Goal: Check status: Check status

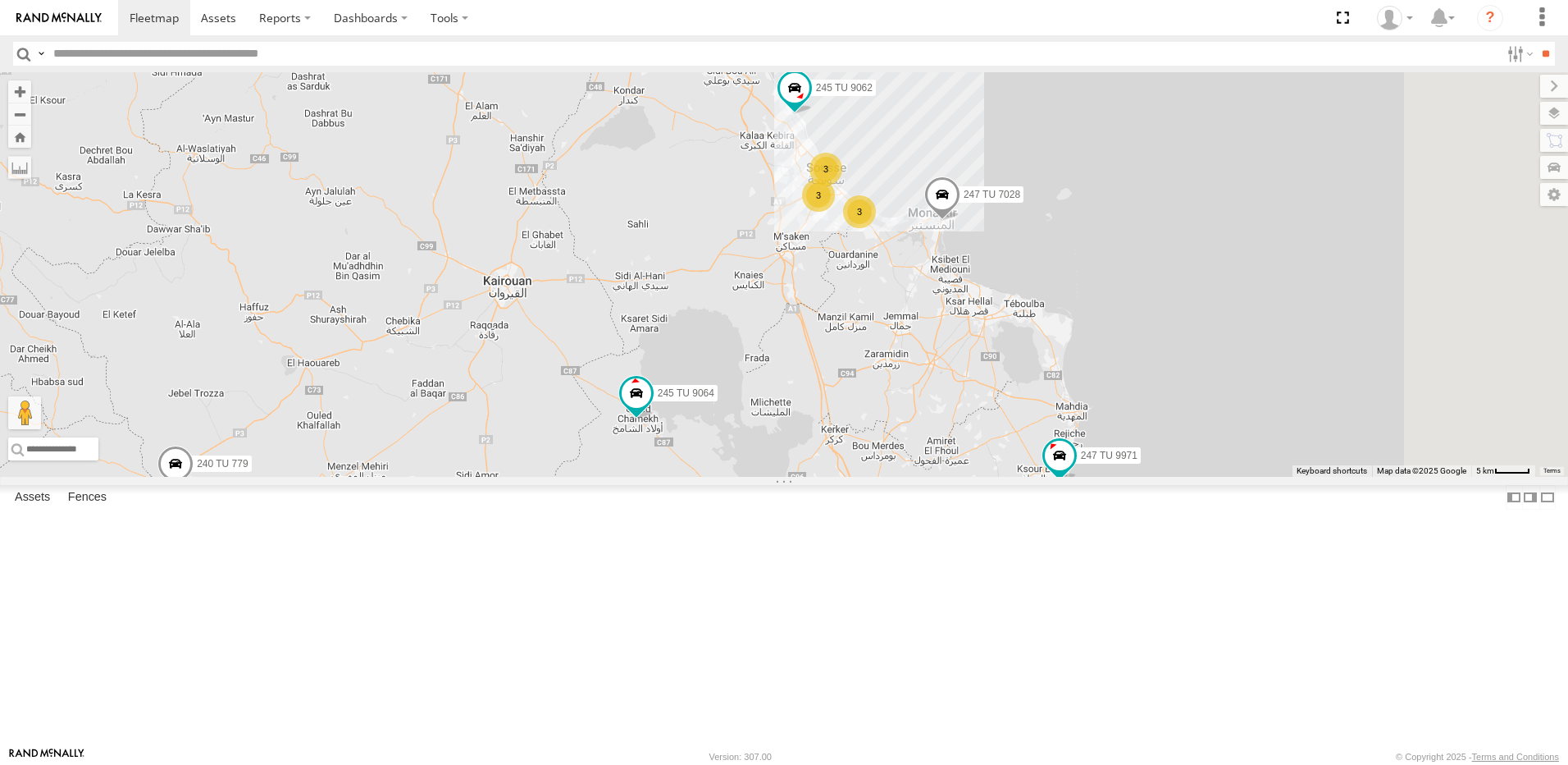
drag, startPoint x: 983, startPoint y: 406, endPoint x: 787, endPoint y: 312, distance: 217.4
click at [787, 312] on div "245 TU 9062 245 TU 9060 245 TU 9064 3 247 TU 7028 3 240 TU 779 247 TU 9971 3" at bounding box center [784, 274] width 1568 height 405
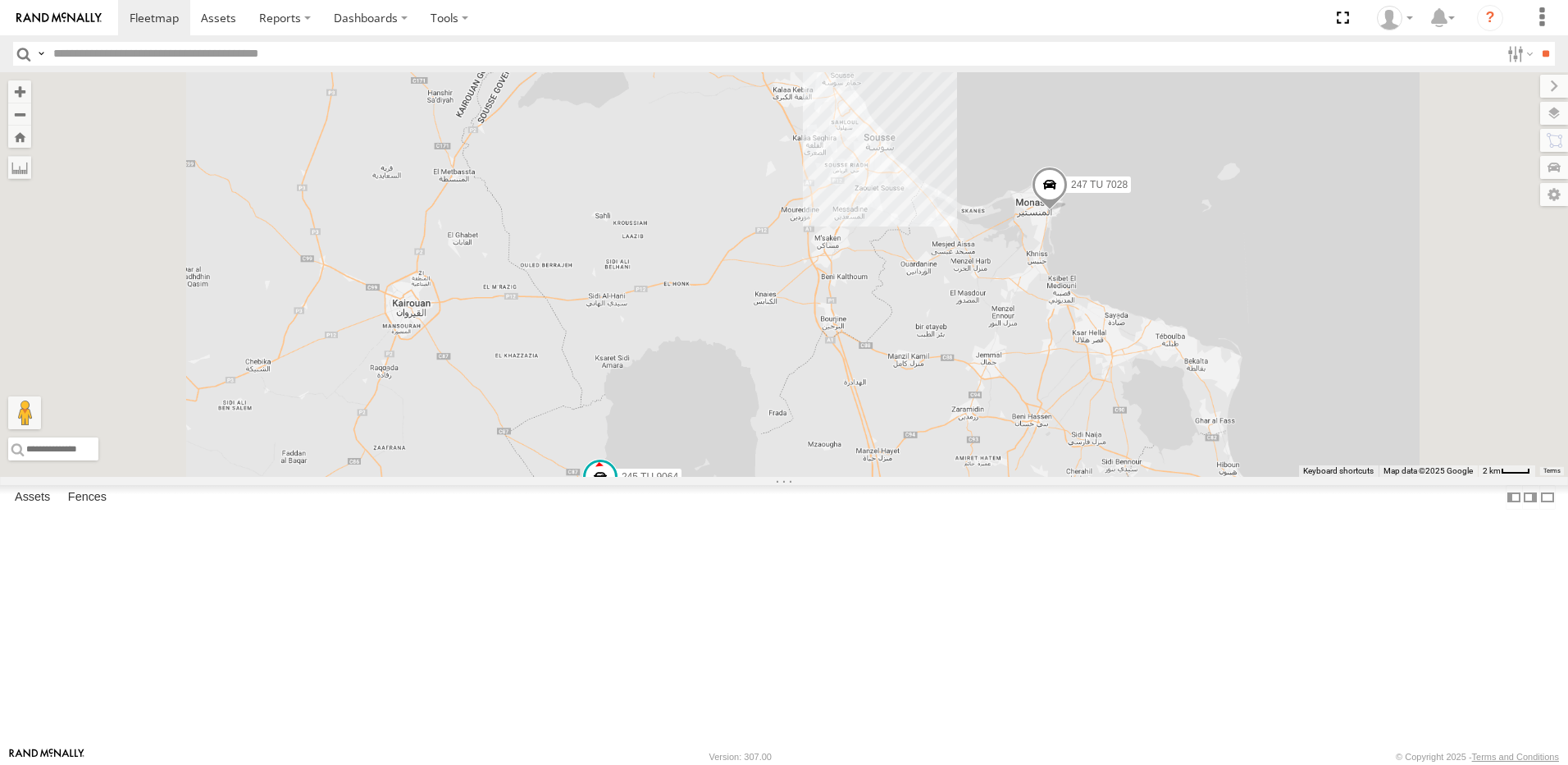
drag, startPoint x: 859, startPoint y: 430, endPoint x: 850, endPoint y: 266, distance: 164.2
click at [850, 271] on div "245 TU 9062 245 TU 9060 245 TU 9064 247 TU 7028 240 TU 779 247 TU 9971 245 TU 9…" at bounding box center [784, 274] width 1568 height 405
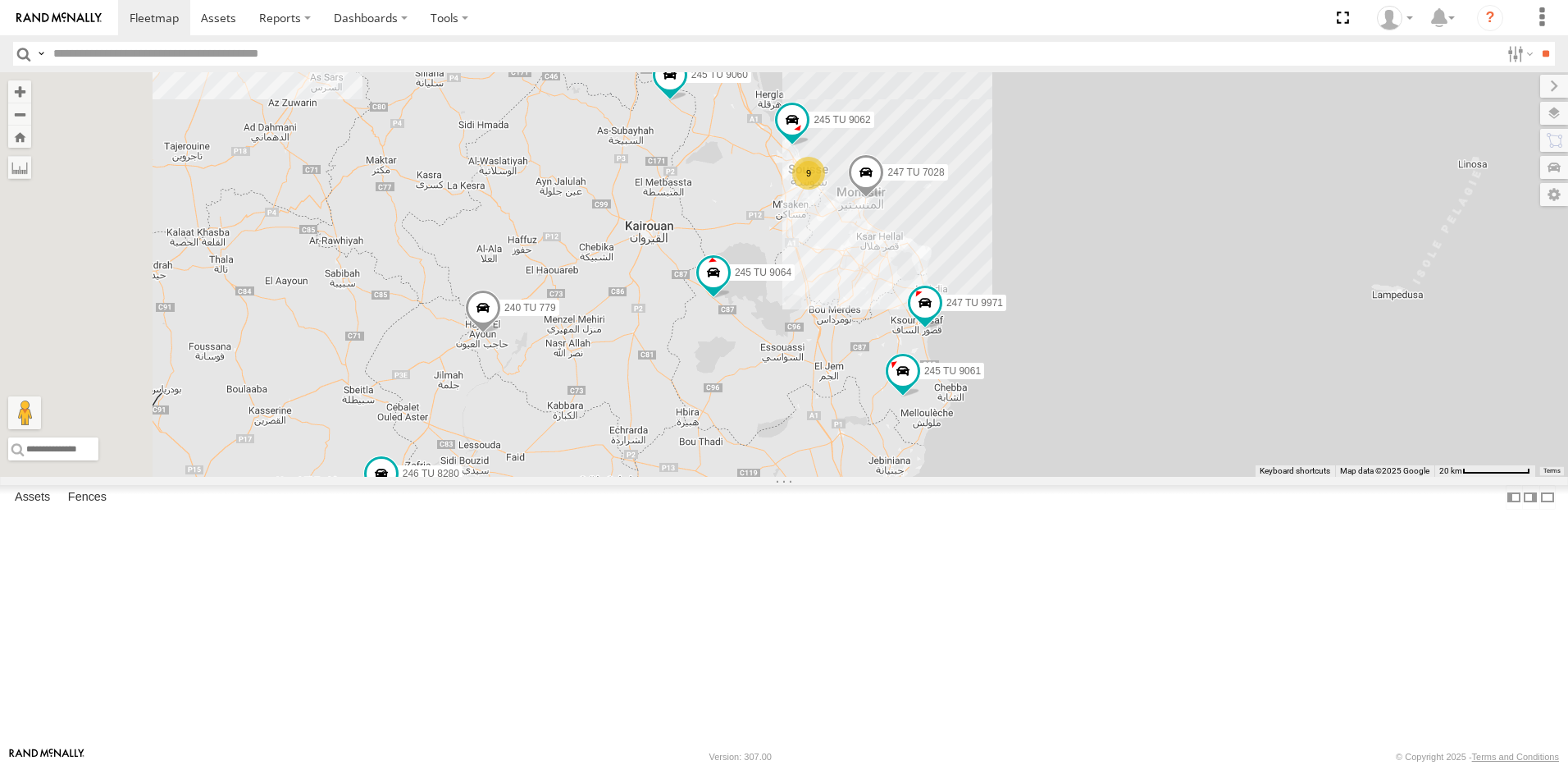
drag, startPoint x: 722, startPoint y: 348, endPoint x: 822, endPoint y: 468, distance: 156.2
click at [822, 468] on div "245 TU 9062 245 TU 9060 245 TU 9064 247 TU 7028 240 TU 779 247 TU 9971 245 TU 9…" at bounding box center [784, 274] width 1568 height 405
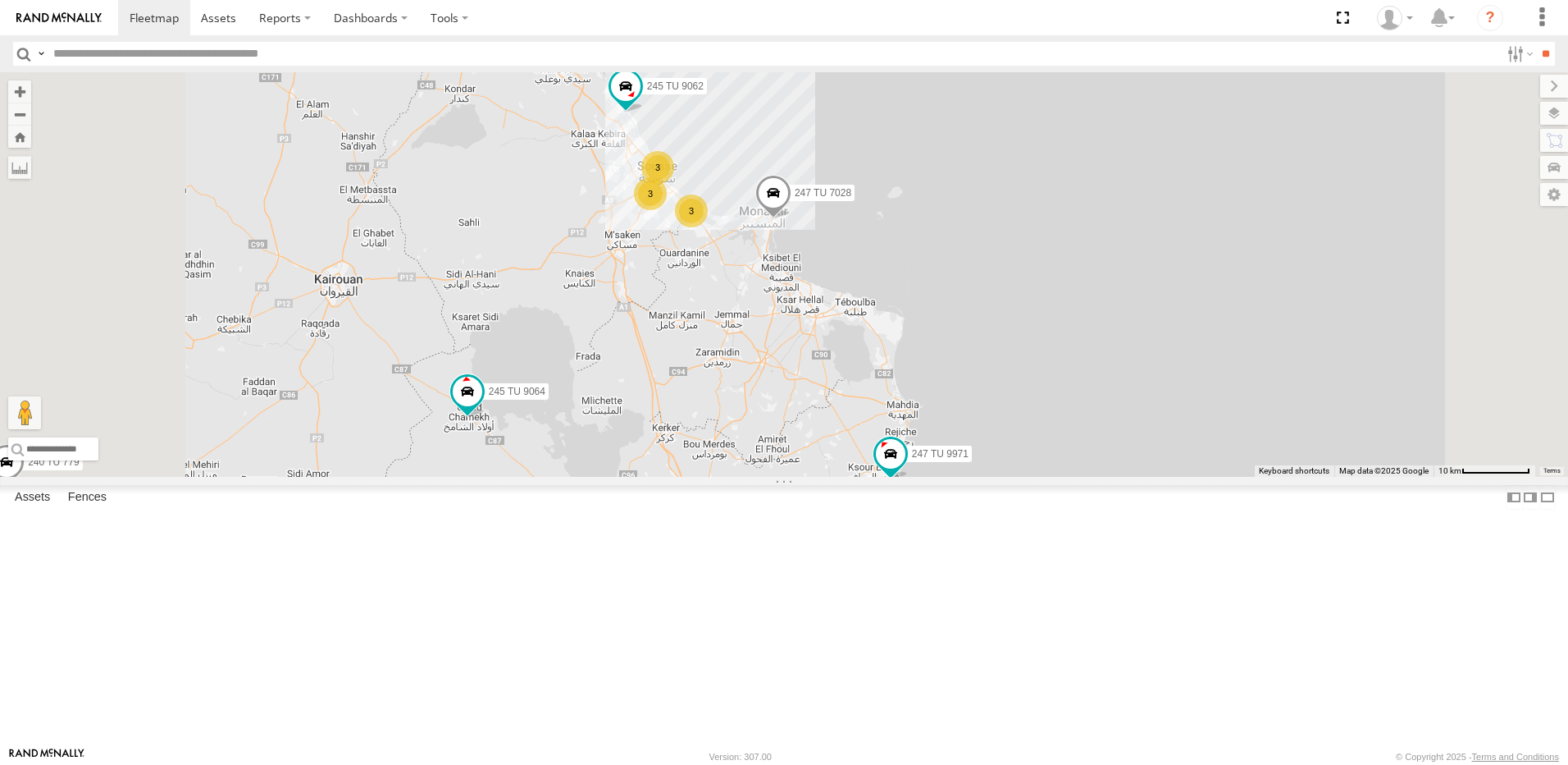
click at [927, 477] on div "245 TU 9062 245 TU 9060 245 TU 9064 247 TU 7028 240 TU 779 247 TU 9971 245 TU 9…" at bounding box center [784, 274] width 1568 height 405
click at [707, 228] on div "3" at bounding box center [690, 211] width 32 height 32
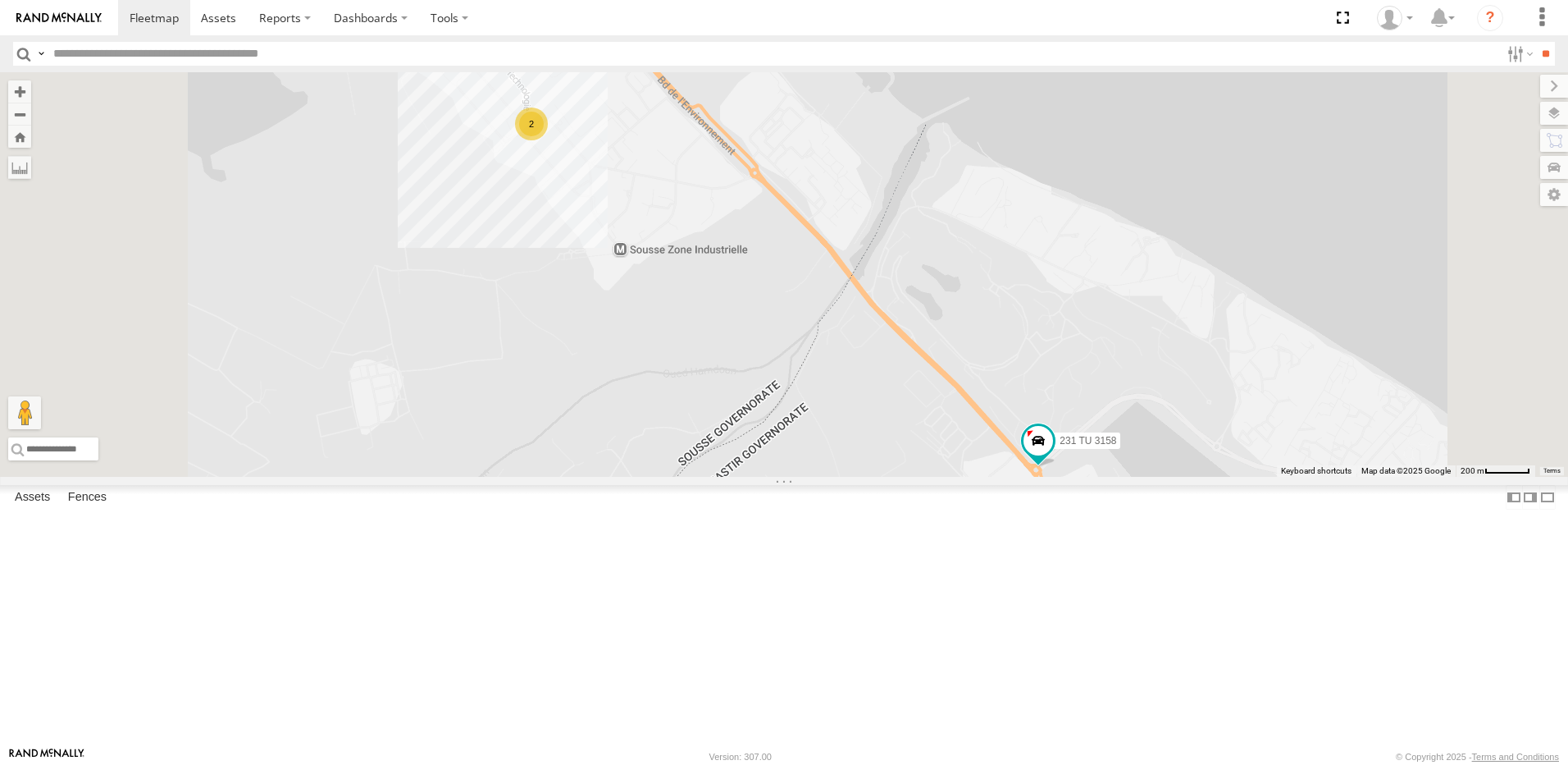
drag, startPoint x: 828, startPoint y: 304, endPoint x: 954, endPoint y: 681, distance: 397.5
click at [954, 477] on div "245 TU 9062 245 TU 9060 245 TU 9064 247 TU 7028 240 TU 779 247 TU 9971 245 TU 9…" at bounding box center [784, 274] width 1568 height 405
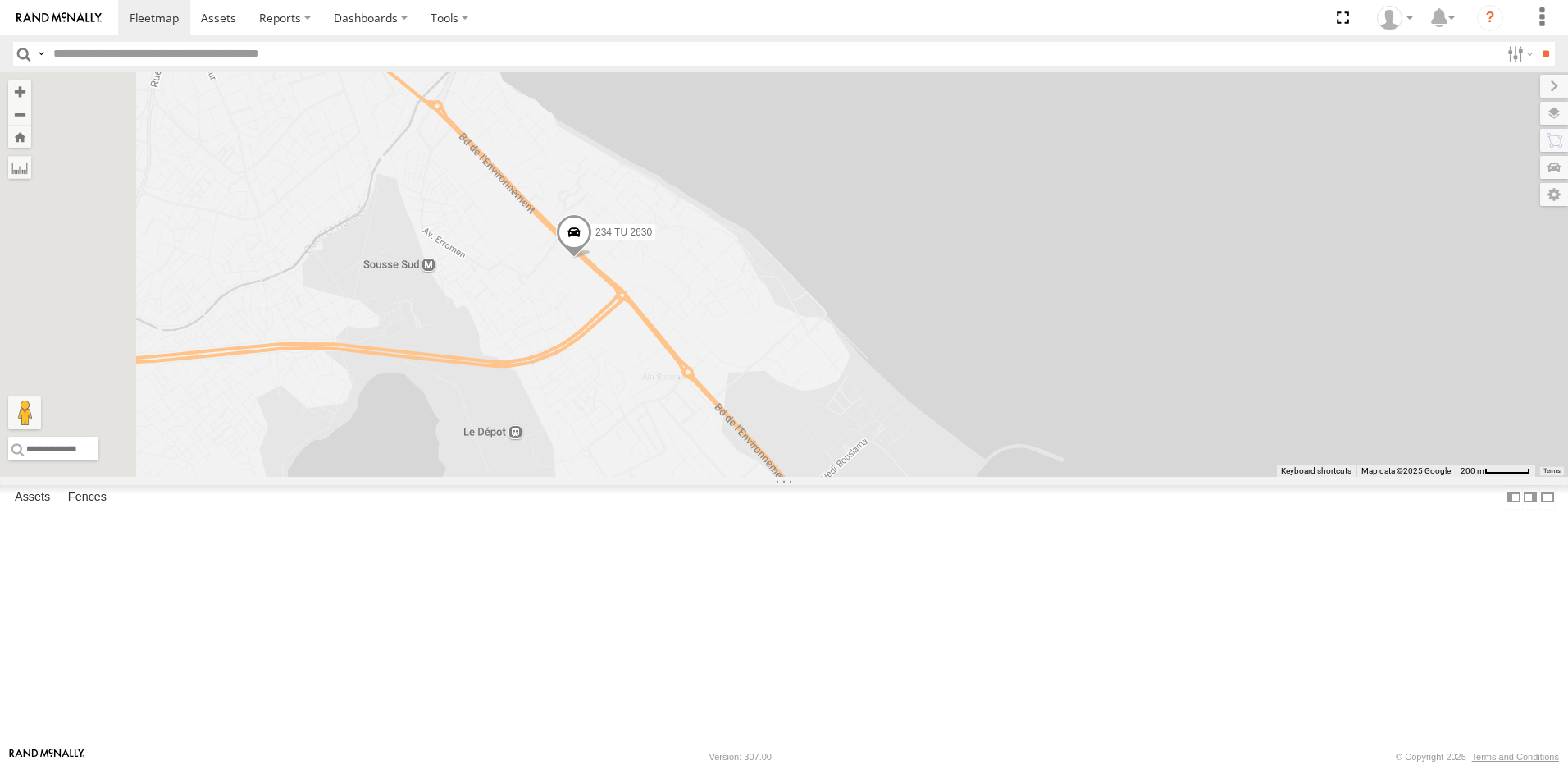
drag, startPoint x: 771, startPoint y: 486, endPoint x: 815, endPoint y: 564, distance: 89.6
click at [809, 477] on div "245 TU 9062 245 TU 9060 245 TU 9064 247 TU 7028 240 TU 779 247 TU 9971 245 TU 9…" at bounding box center [784, 274] width 1568 height 405
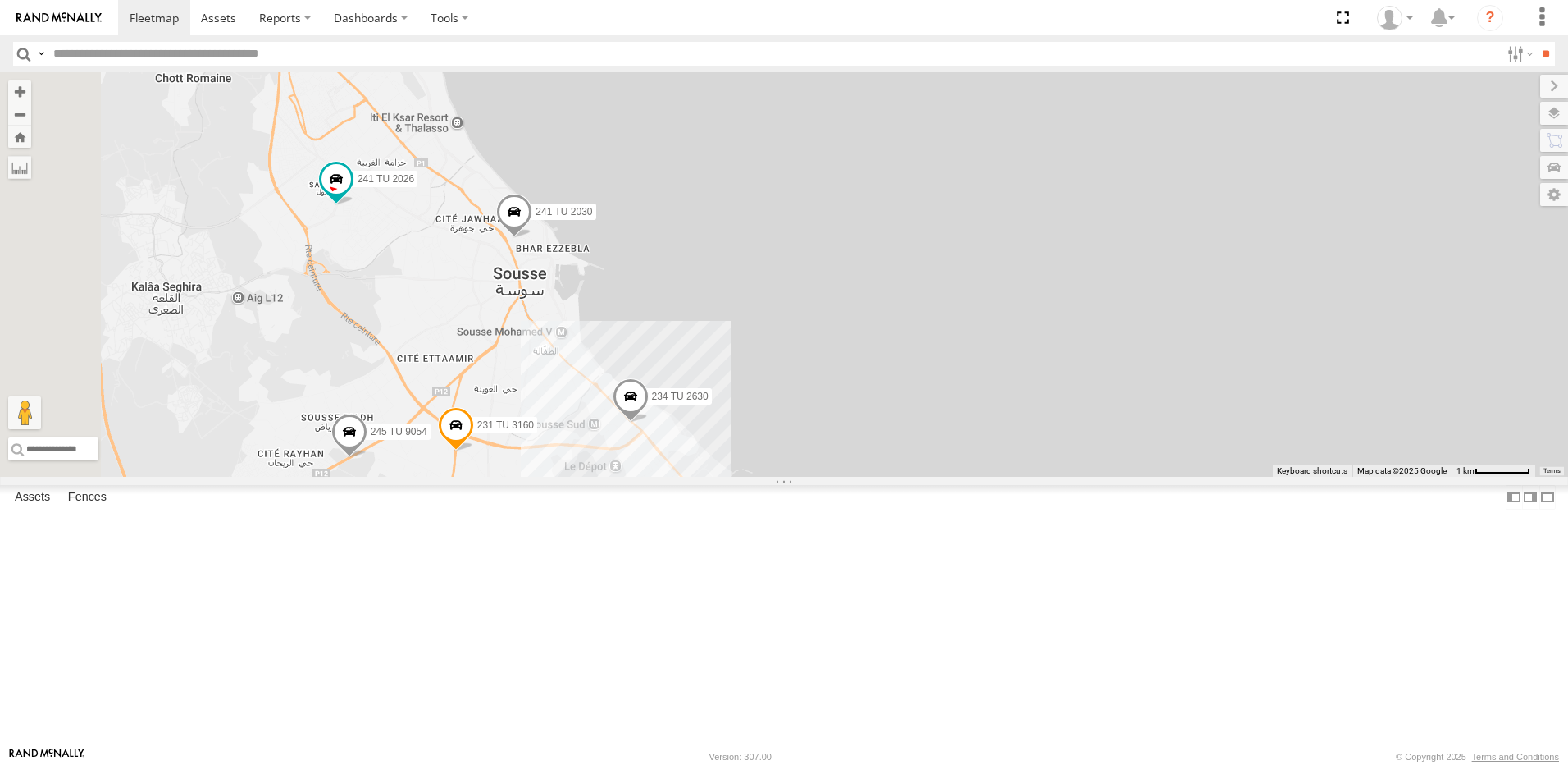
drag, startPoint x: 748, startPoint y: 495, endPoint x: 803, endPoint y: 582, distance: 102.9
click at [789, 477] on div "245 TU 9062 245 TU 9060 245 TU 9064 247 TU 7028 240 TU 779 247 TU 9971 245 TU 9…" at bounding box center [784, 274] width 1568 height 405
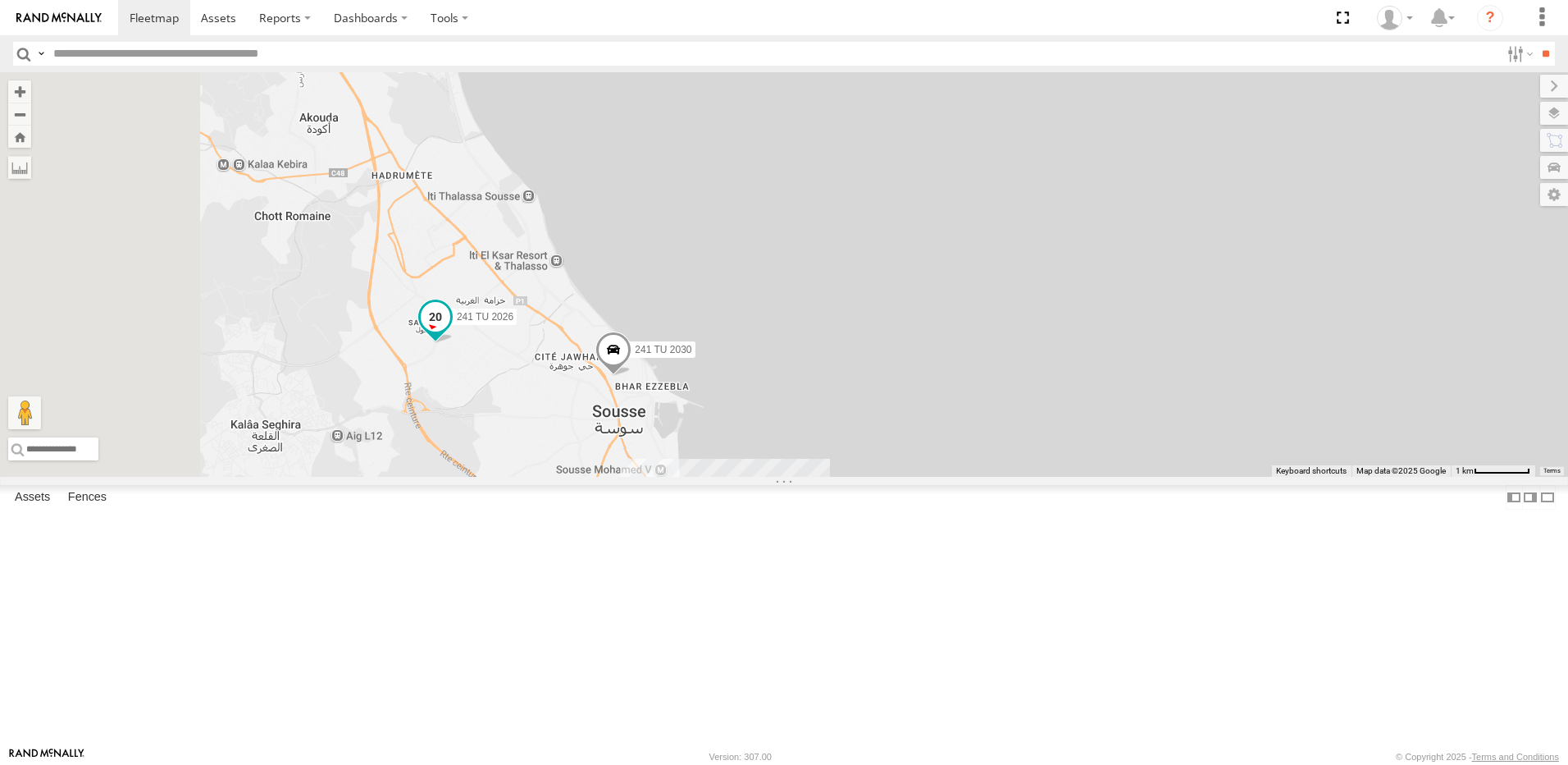
click at [450, 332] on span at bounding box center [436, 317] width 30 height 30
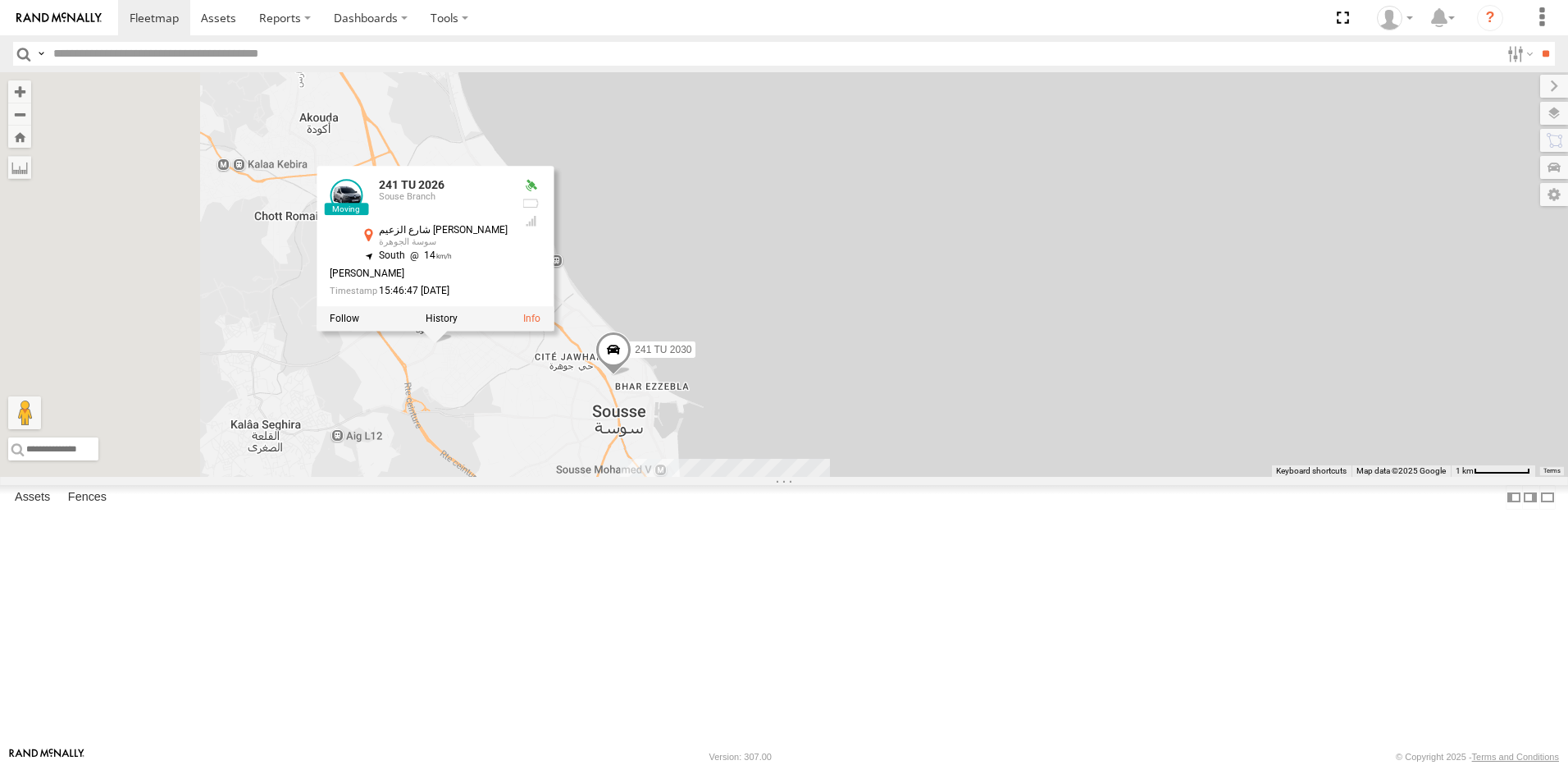
click at [853, 357] on div "245 TU 9062 245 TU 9060 245 TU 9064 247 TU 7028 240 TU 779 247 TU 9971 245 TU 9…" at bounding box center [784, 274] width 1568 height 405
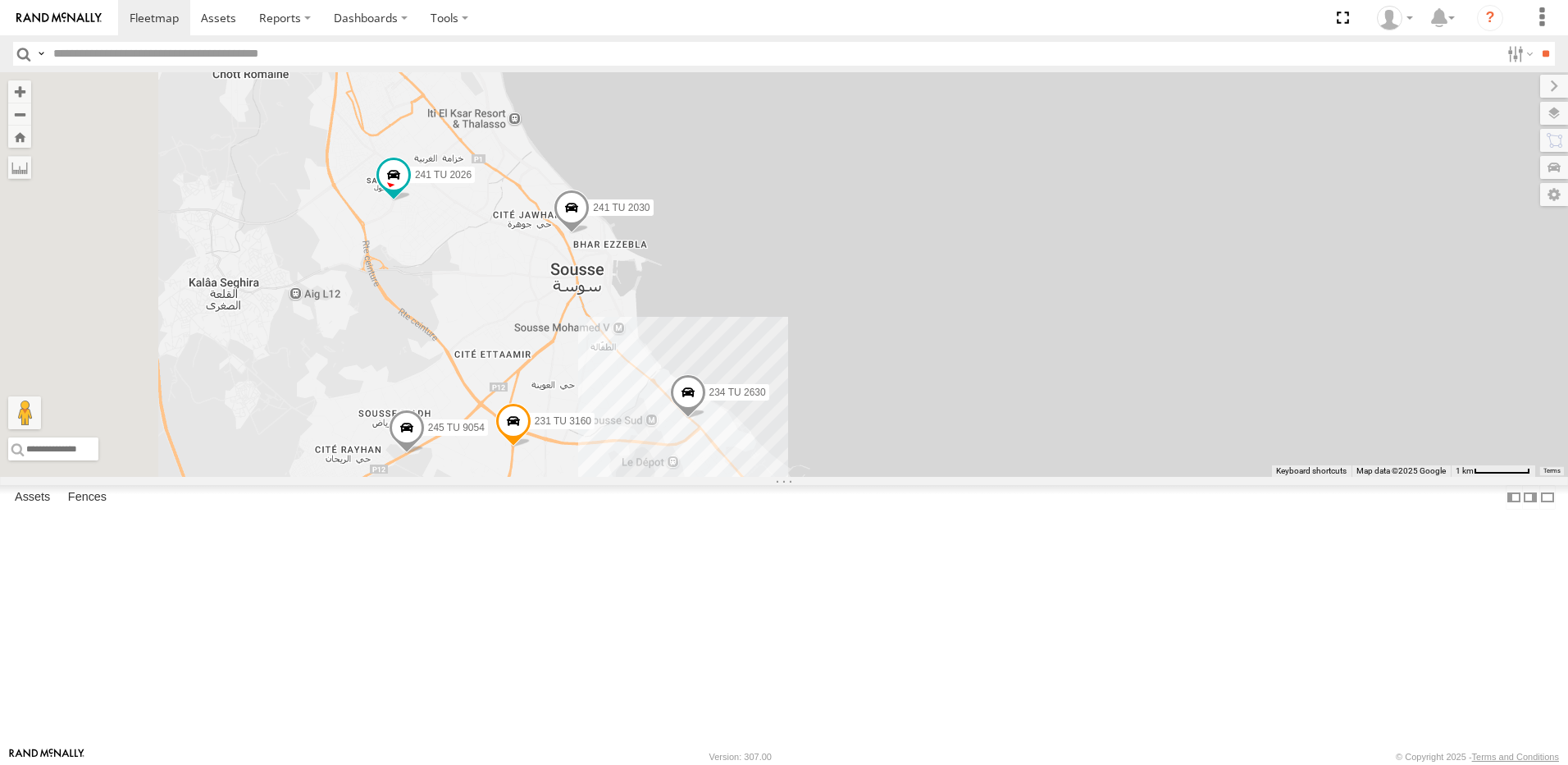
drag, startPoint x: 831, startPoint y: 645, endPoint x: 784, endPoint y: 490, distance: 162.0
click at [784, 477] on div "245 TU 9062 245 TU 9060 245 TU 9064 247 TU 7028 240 TU 779 247 TU 9971 245 TU 9…" at bounding box center [784, 274] width 1568 height 405
